Goal: Task Accomplishment & Management: Complete application form

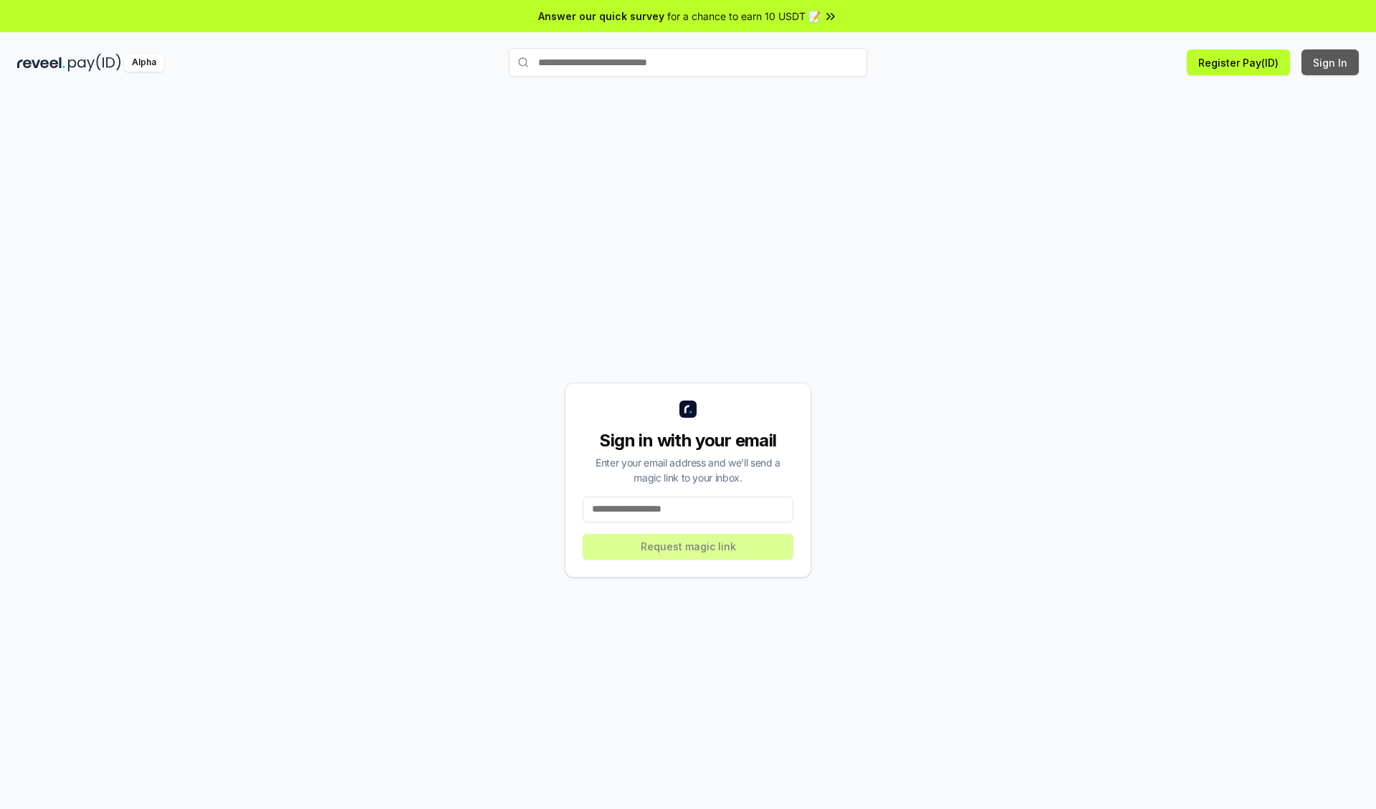
click at [1331, 62] on button "Sign In" at bounding box center [1329, 62] width 57 height 26
type input "**********"
click at [688, 546] on button "Request magic link" at bounding box center [688, 547] width 211 height 26
